Goal: Task Accomplishment & Management: Complete application form

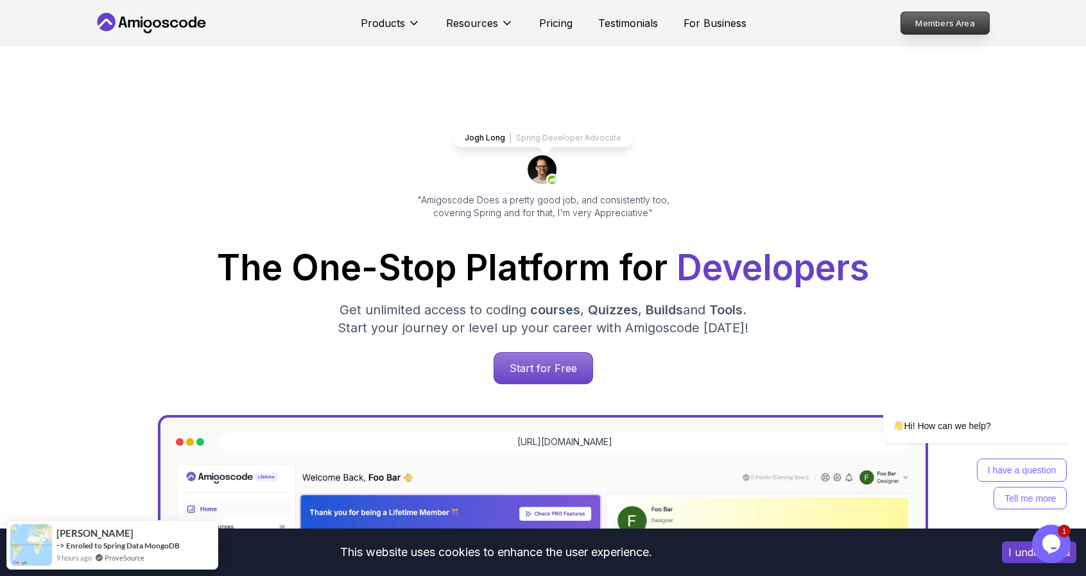
click at [948, 29] on p "Members Area" at bounding box center [945, 23] width 89 height 22
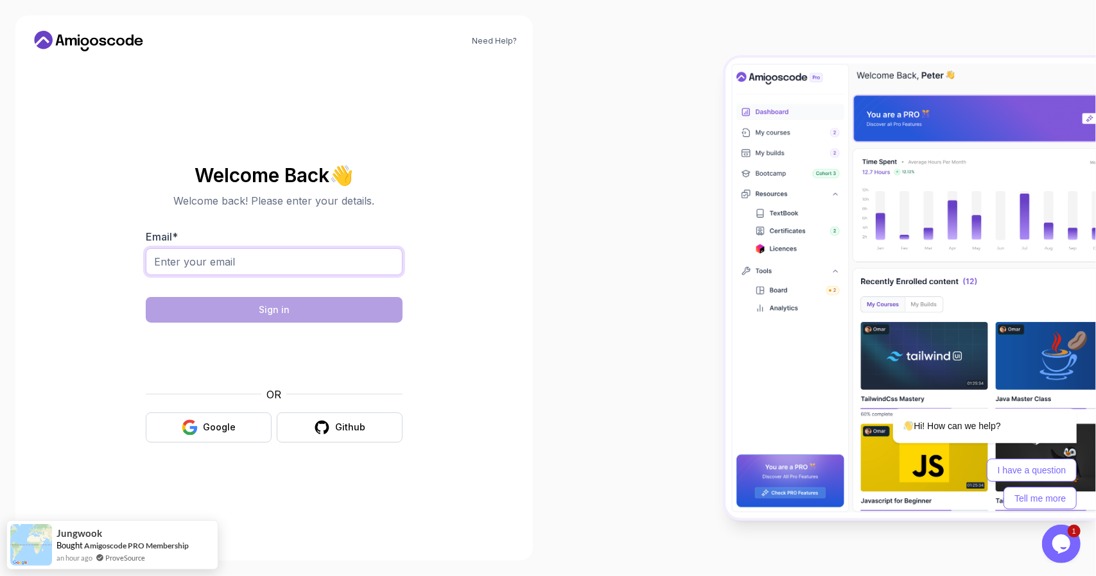
click at [297, 262] on input "Email *" at bounding box center [274, 261] width 257 height 27
type input "[EMAIL_ADDRESS][DOMAIN_NAME]"
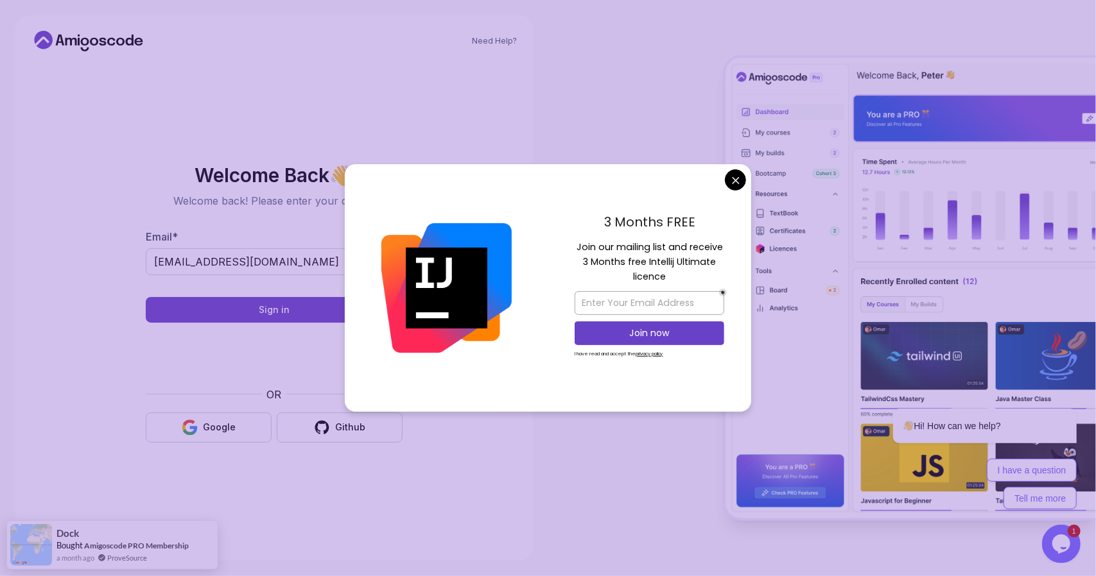
click at [732, 180] on body "Need Help? Welcome Back 👋 Welcome back! Please enter your details. Email * [EMA…" at bounding box center [548, 288] width 1096 height 576
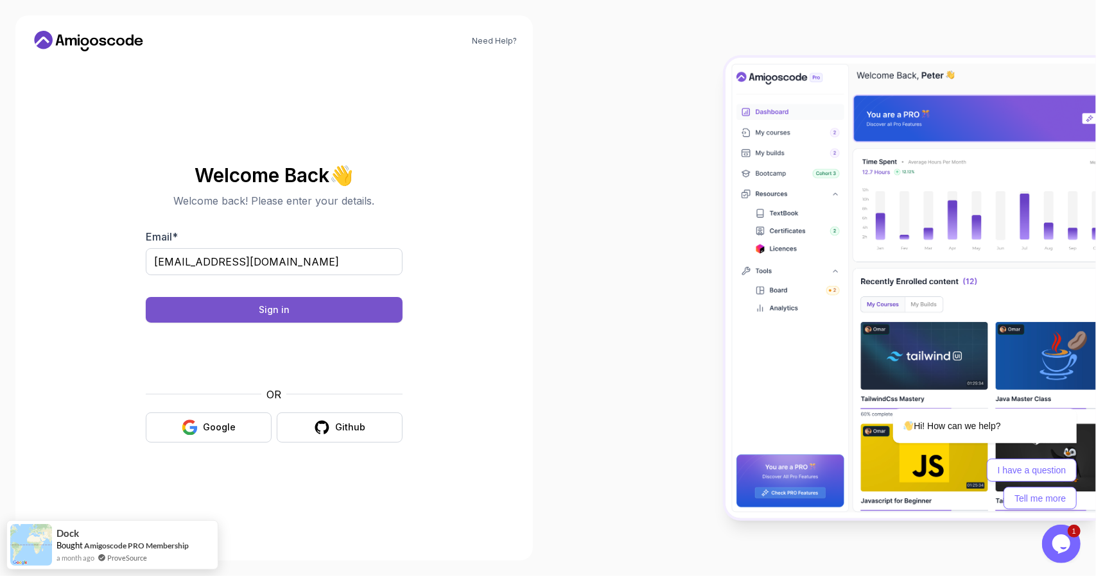
click at [268, 310] on div "Sign in" at bounding box center [274, 310] width 31 height 13
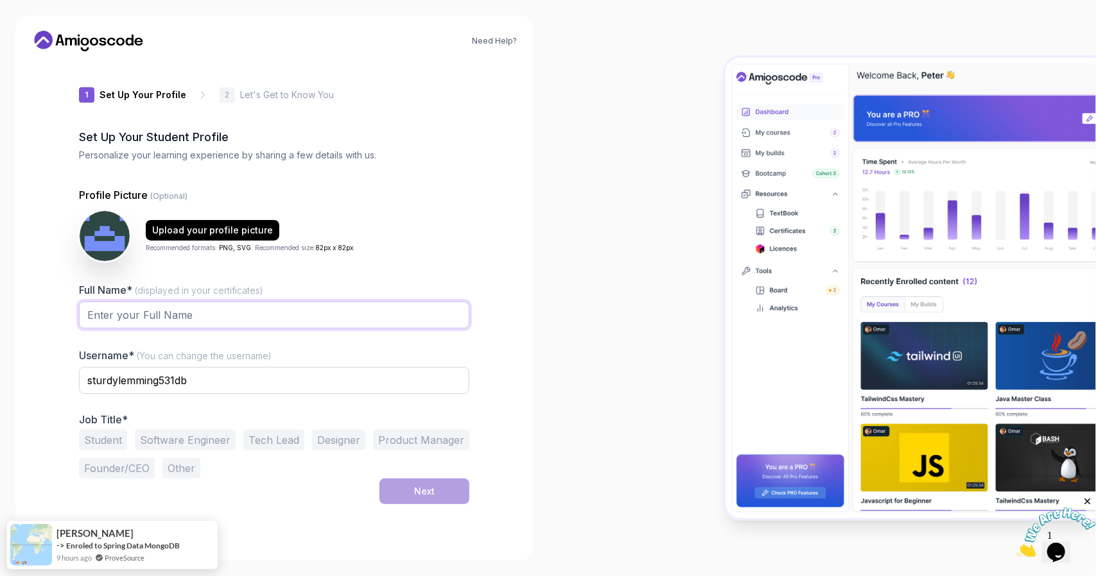
click at [135, 320] on input "Full Name* (displayed in your certificates)" at bounding box center [274, 315] width 390 height 27
type input "Jeanne Oliveira"
type input "sturdylemming531db"
click at [188, 447] on button "Software Engineer" at bounding box center [185, 440] width 101 height 21
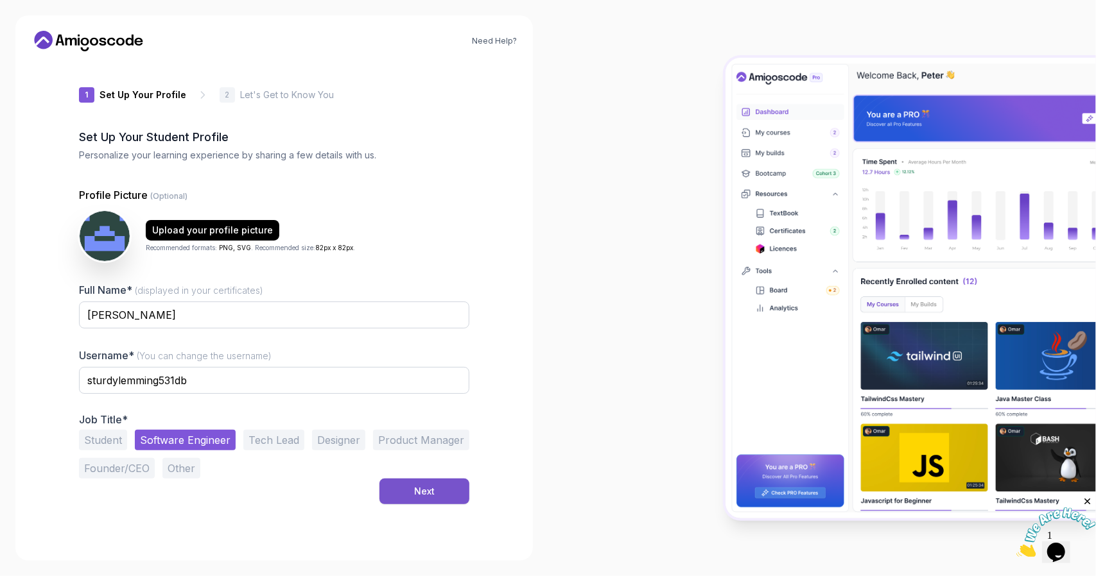
click at [435, 489] on button "Next" at bounding box center [424, 492] width 90 height 26
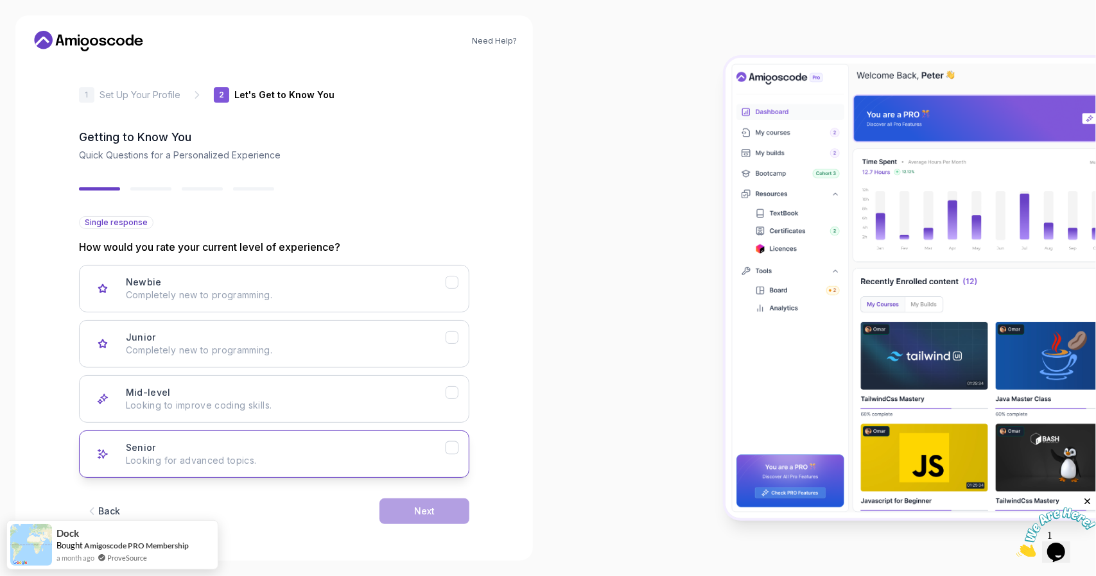
click at [229, 455] on p "Looking for advanced topics." at bounding box center [286, 461] width 320 height 13
click at [406, 516] on button "Next" at bounding box center [424, 512] width 90 height 26
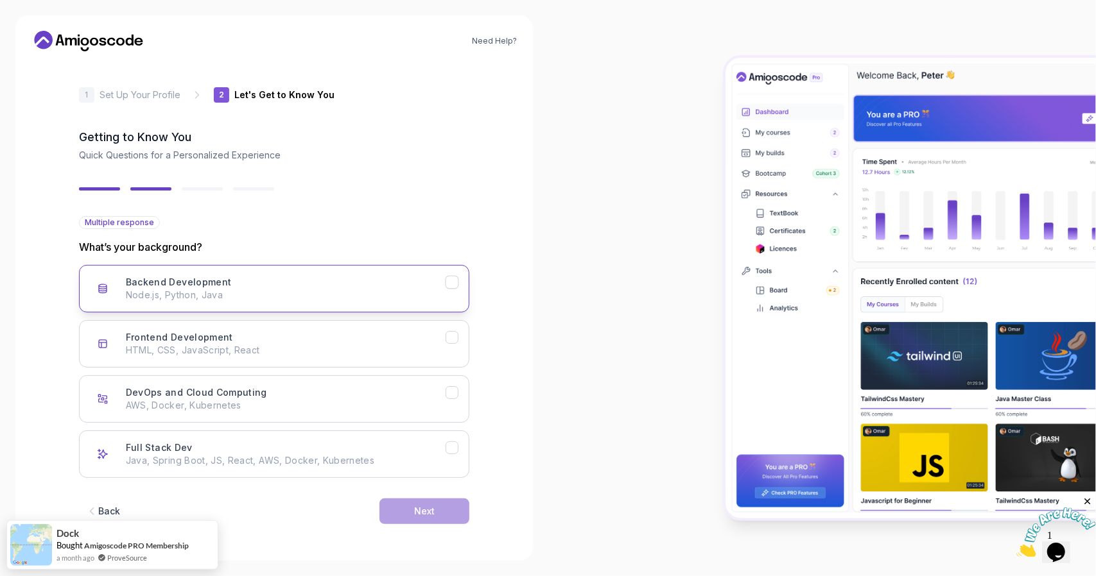
click at [253, 279] on div "Backend Development Node.js, Python, Java" at bounding box center [286, 289] width 320 height 26
click at [401, 507] on button "Next" at bounding box center [424, 512] width 90 height 26
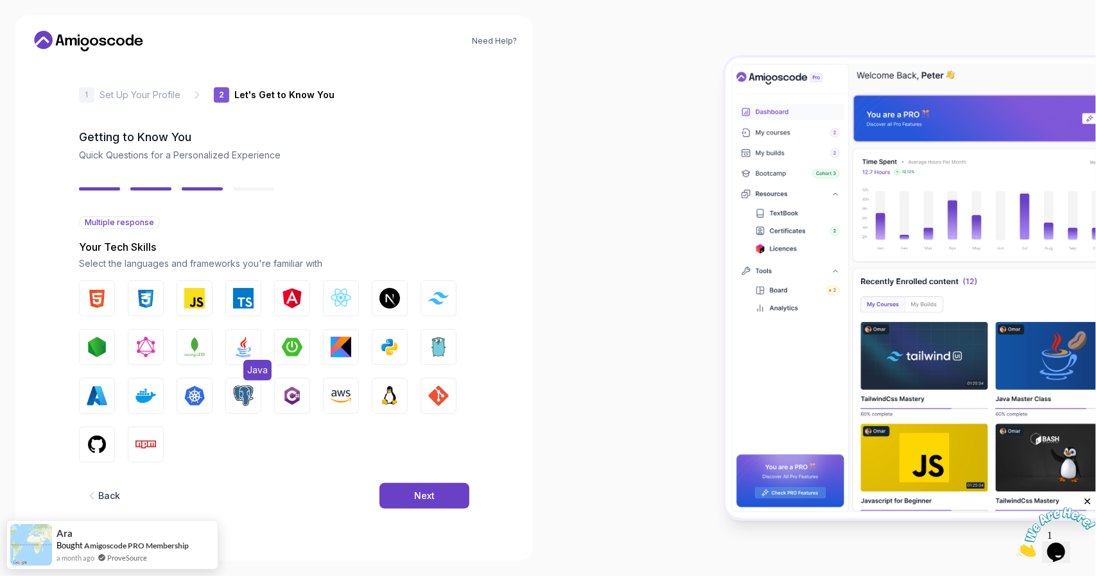
click at [240, 351] on img "button" at bounding box center [243, 347] width 21 height 21
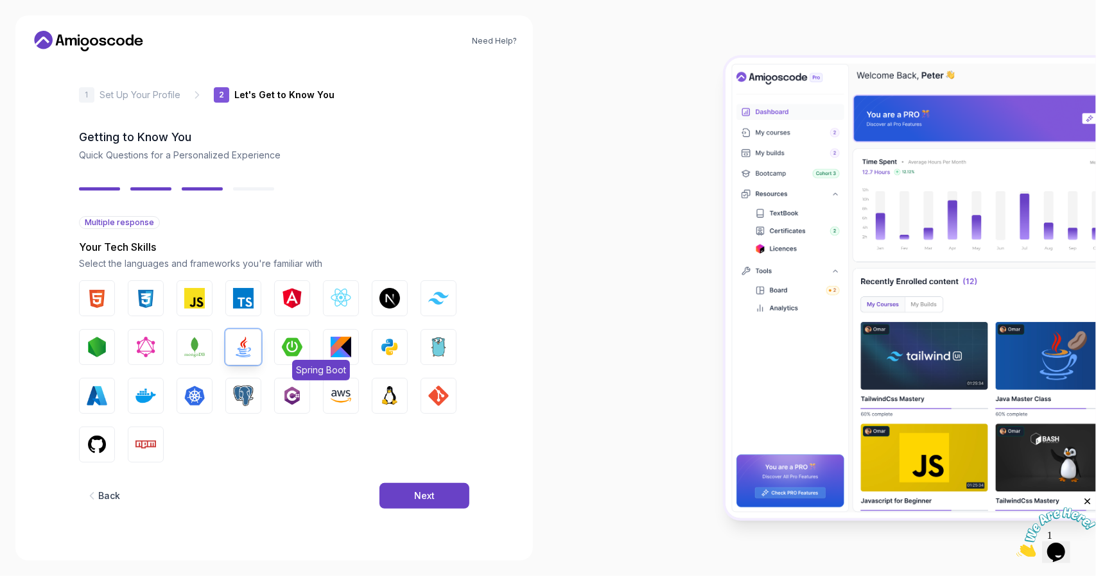
click at [288, 358] on button "Spring Boot" at bounding box center [292, 347] width 36 height 36
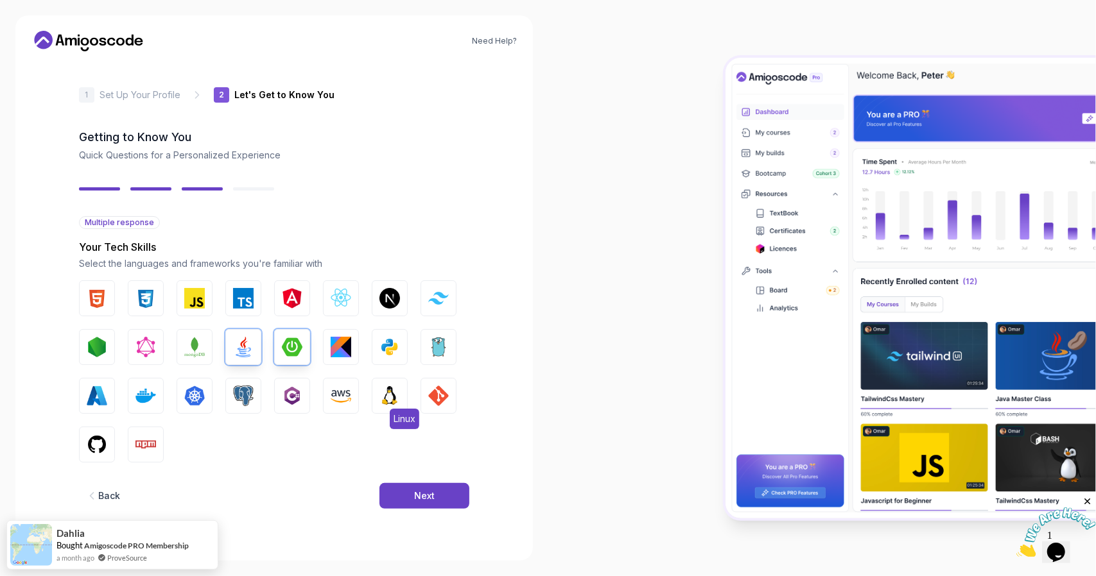
click at [386, 405] on img "button" at bounding box center [389, 396] width 21 height 21
click at [438, 399] on img "button" at bounding box center [438, 396] width 21 height 21
click at [148, 403] on img "button" at bounding box center [145, 396] width 21 height 21
click at [108, 446] on button "GitHub" at bounding box center [97, 445] width 36 height 36
click at [236, 408] on button "PostgreSQL" at bounding box center [243, 396] width 36 height 36
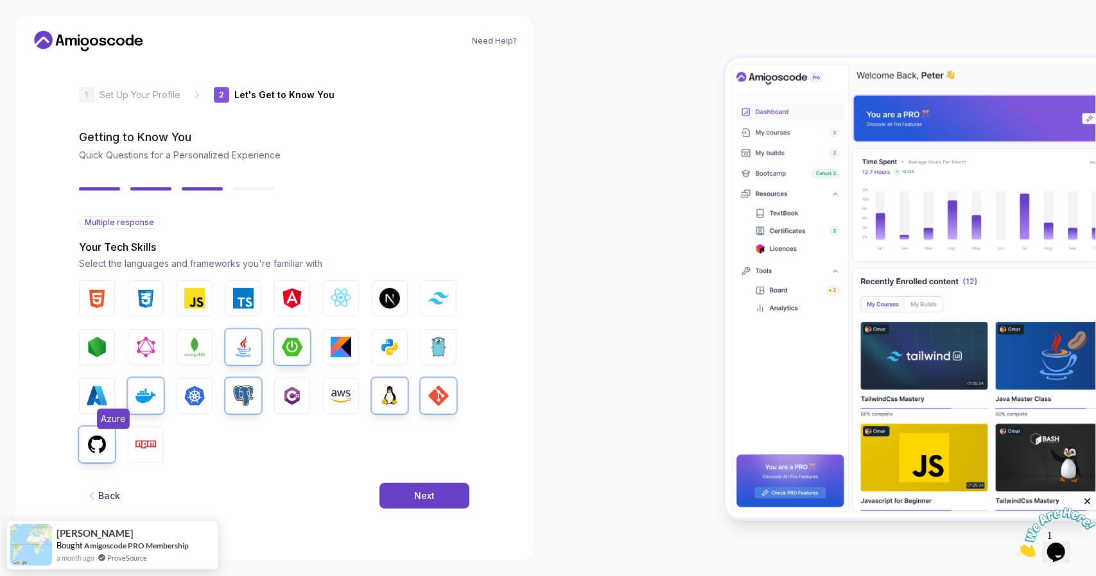
click at [106, 397] on img "button" at bounding box center [97, 396] width 21 height 21
click at [100, 392] on img "button" at bounding box center [97, 396] width 21 height 21
click at [420, 498] on div "Next" at bounding box center [424, 496] width 21 height 13
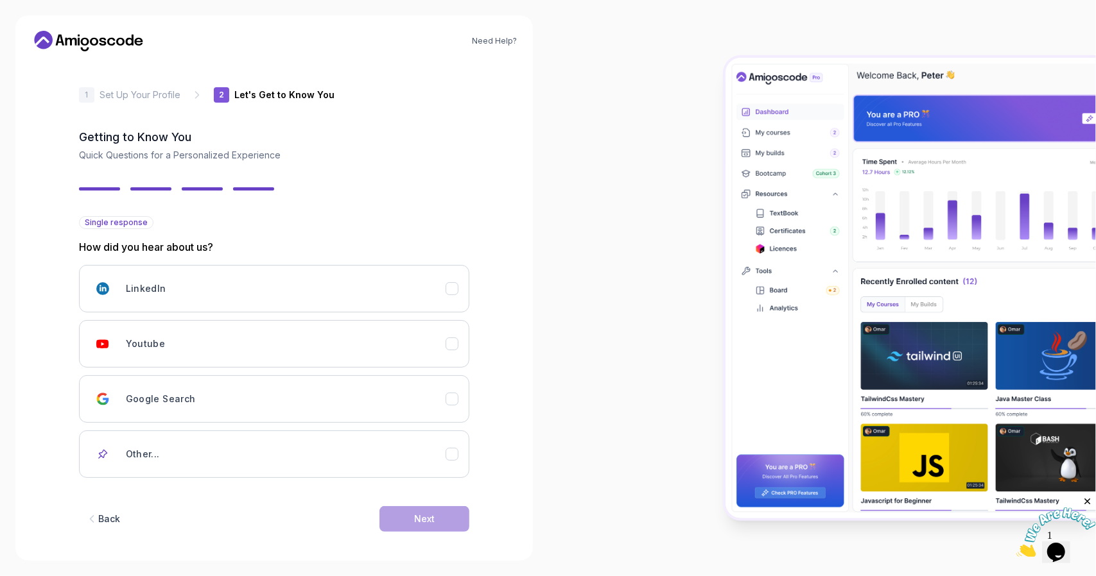
click at [420, 498] on div "Back Next" at bounding box center [274, 519] width 390 height 67
click at [390, 442] on div "Other..." at bounding box center [286, 455] width 320 height 26
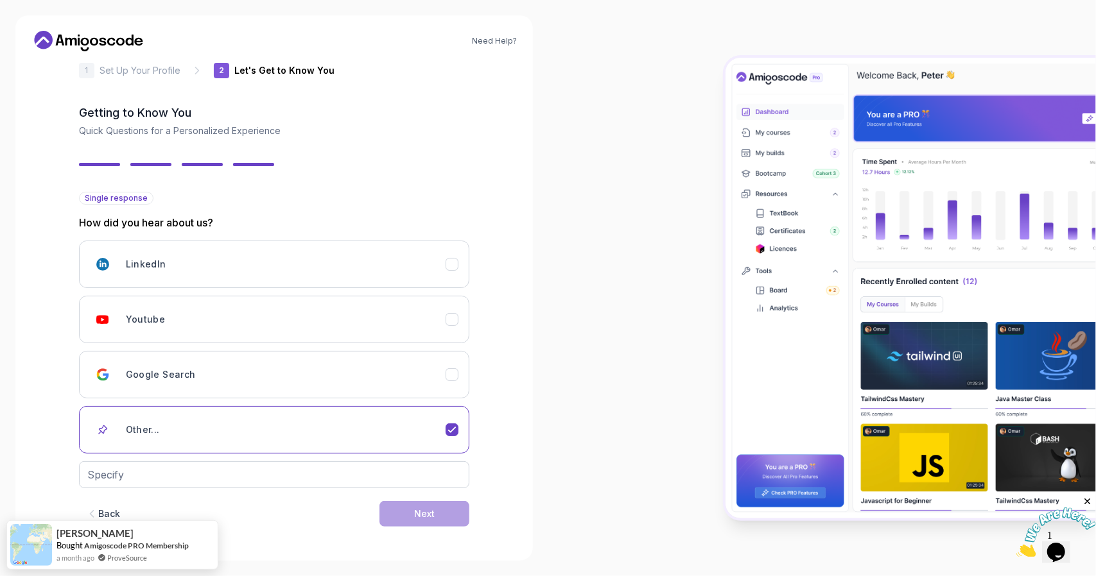
scroll to position [24, 0]
click at [324, 444] on button "Other..." at bounding box center [274, 430] width 390 height 48
click at [425, 378] on div "Google Search" at bounding box center [286, 375] width 320 height 26
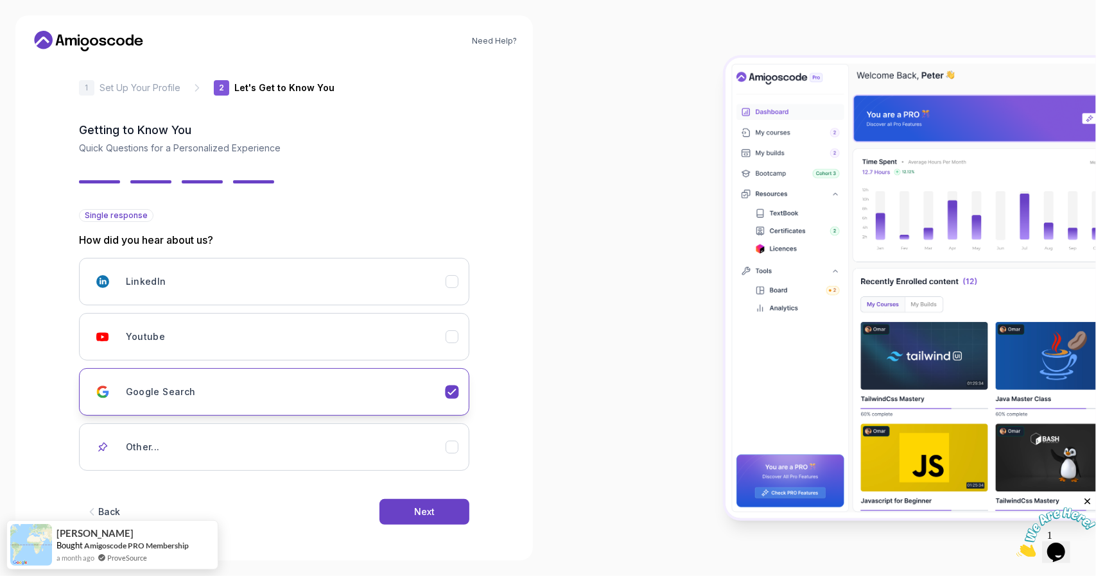
scroll to position [5, 0]
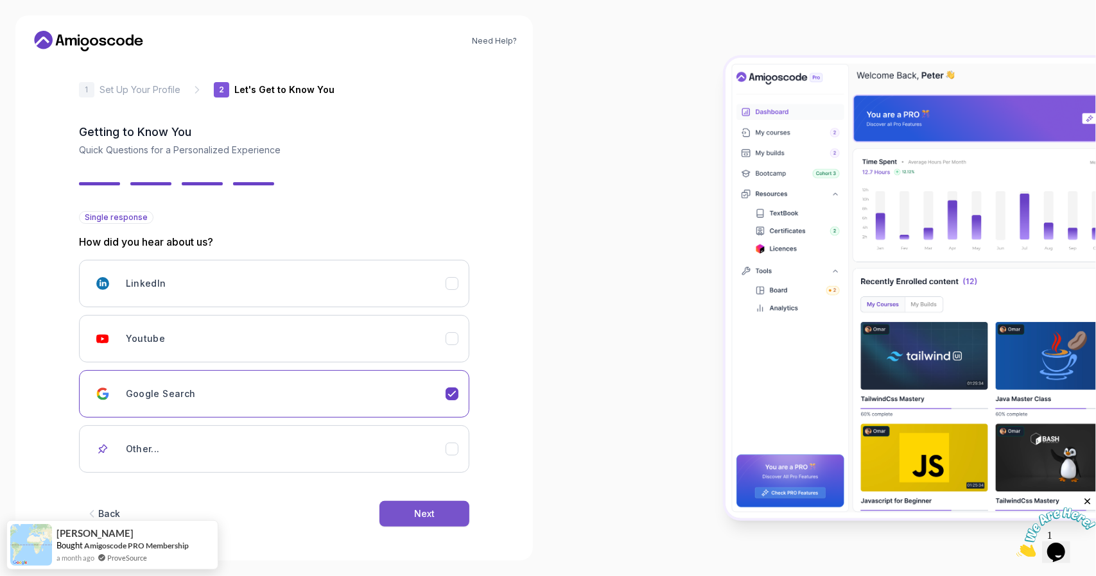
click at [459, 508] on button "Next" at bounding box center [424, 514] width 90 height 26
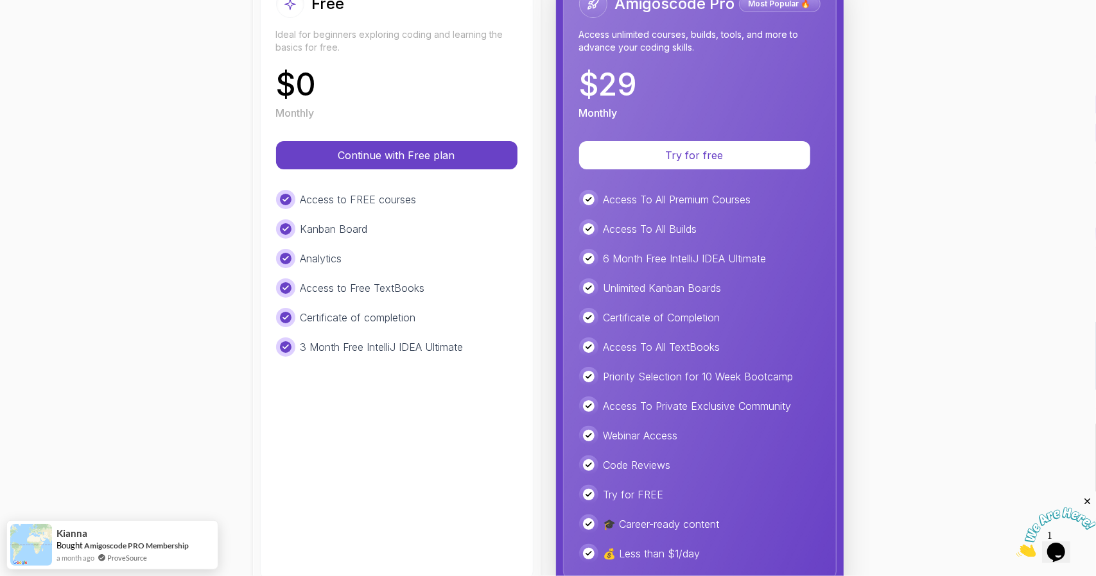
scroll to position [222, 0]
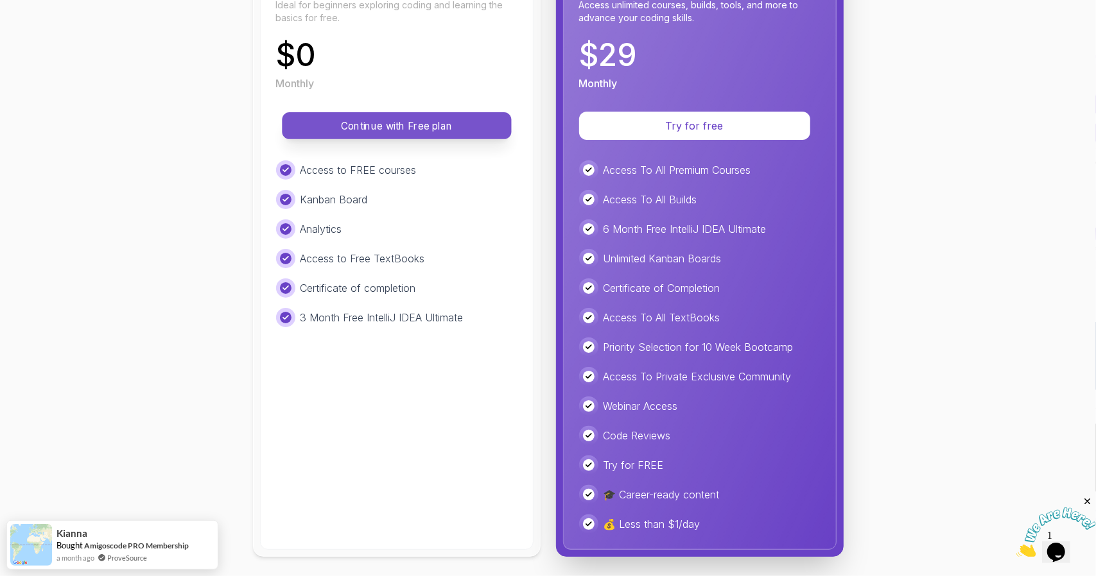
click at [447, 128] on p "Continue with Free plan" at bounding box center [397, 126] width 200 height 15
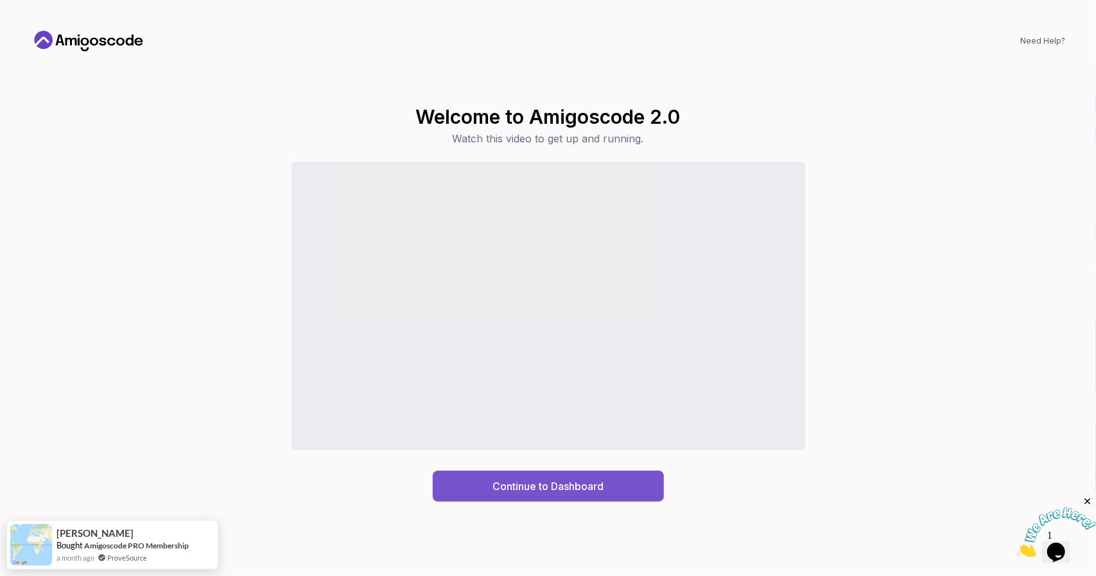
click at [562, 494] on div "Continue to Dashboard" at bounding box center [547, 486] width 111 height 15
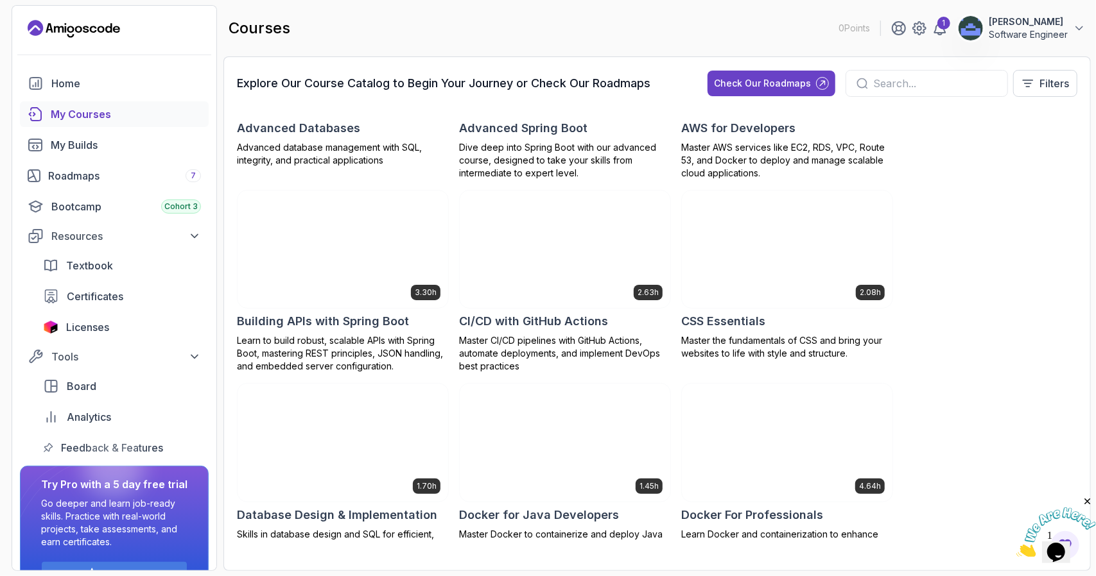
scroll to position [128, 0]
